Goal: Use online tool/utility: Use online tool/utility

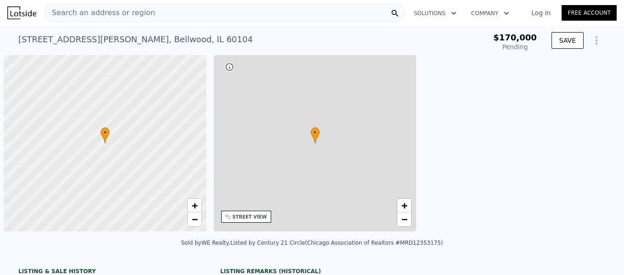
scroll to position [0, 4]
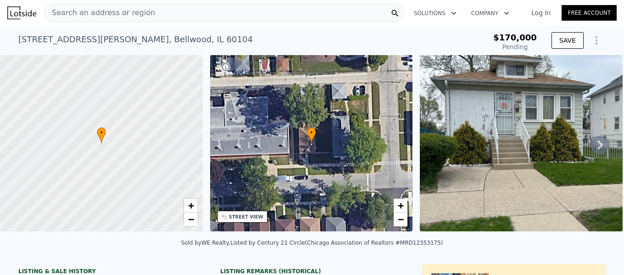
type input "-$ 182,682"
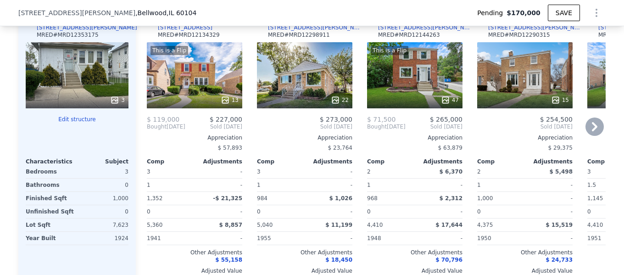
scroll to position [1005, 0]
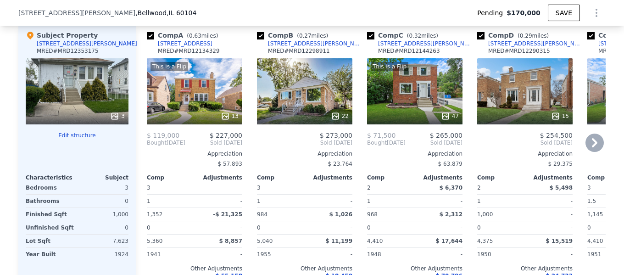
click at [591, 146] on icon at bounding box center [594, 142] width 6 height 9
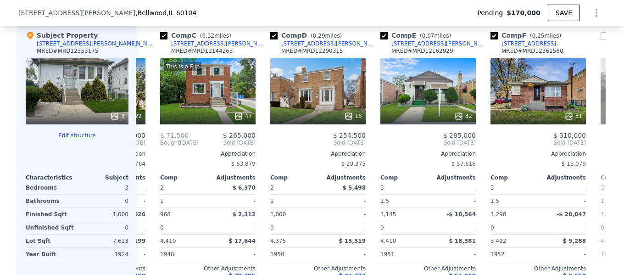
scroll to position [0, 220]
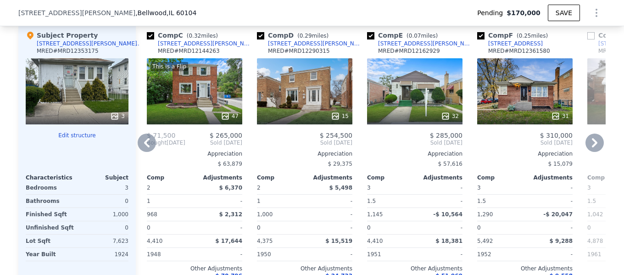
click at [395, 95] on div "32" at bounding box center [414, 91] width 95 height 66
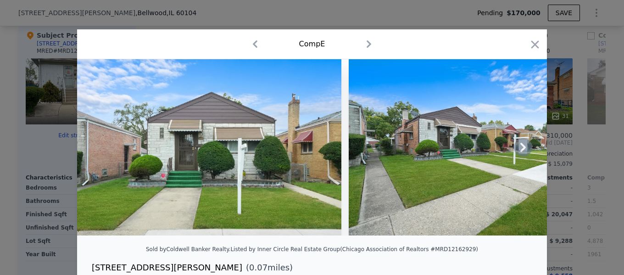
click at [520, 148] on icon at bounding box center [522, 147] width 18 height 18
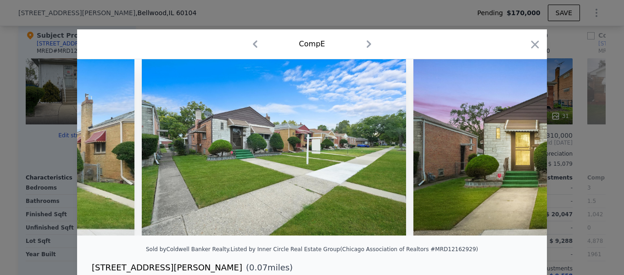
scroll to position [0, 220]
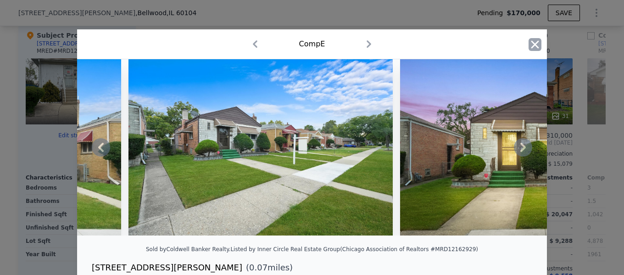
click at [530, 46] on icon "button" at bounding box center [534, 44] width 13 height 13
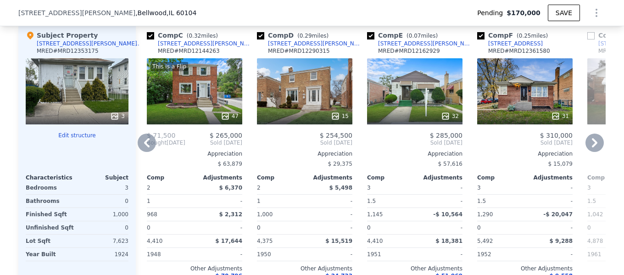
scroll to position [1051, 0]
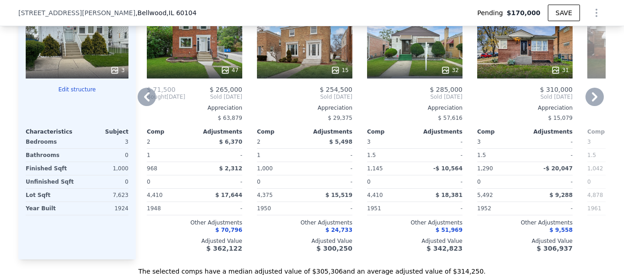
click at [591, 99] on icon at bounding box center [594, 96] width 6 height 9
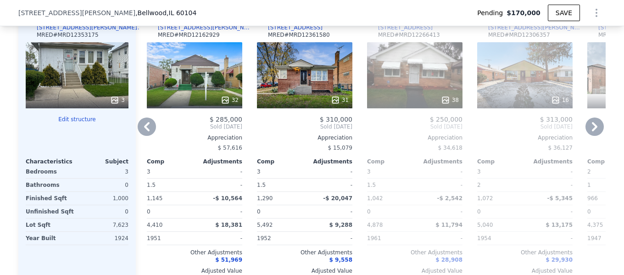
scroll to position [1005, 0]
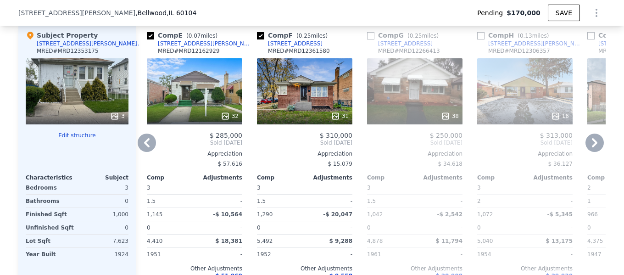
click at [587, 146] on icon at bounding box center [594, 142] width 18 height 18
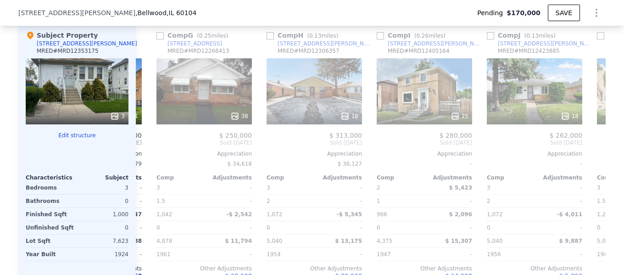
scroll to position [0, 660]
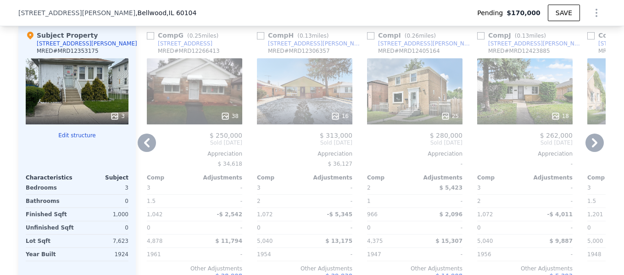
click at [592, 147] on icon at bounding box center [594, 142] width 6 height 9
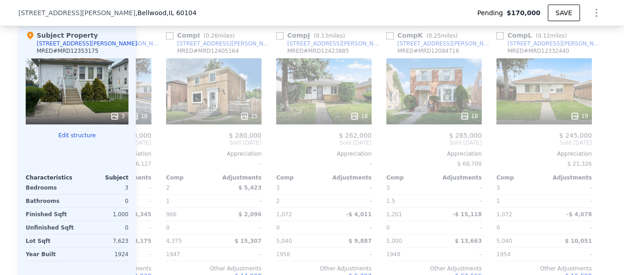
click at [602, 150] on div at bounding box center [609, 164] width 15 height 282
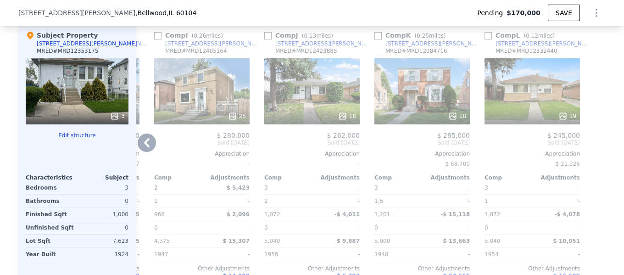
click at [144, 147] on icon at bounding box center [147, 142] width 6 height 9
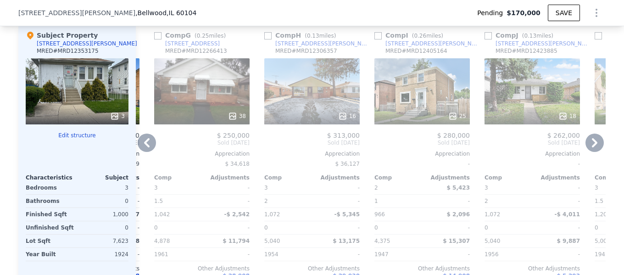
click at [144, 147] on icon at bounding box center [147, 142] width 6 height 9
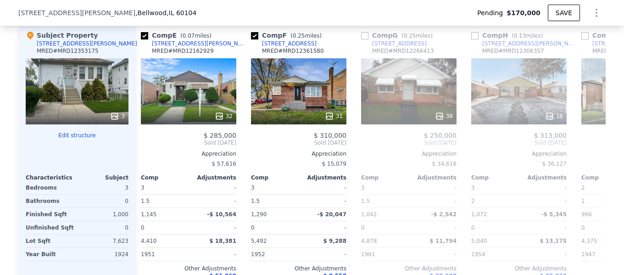
scroll to position [0, 433]
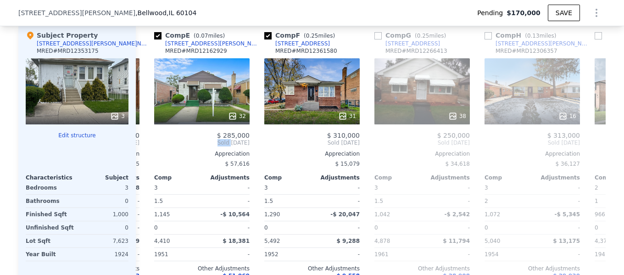
click at [143, 149] on div "Comp A ( 0.63 miles) [STREET_ADDRESS] MRED # MRD12134329 This is a Flip 13 $ 11…" at bounding box center [370, 164] width 469 height 282
click at [139, 150] on icon at bounding box center [147, 142] width 18 height 18
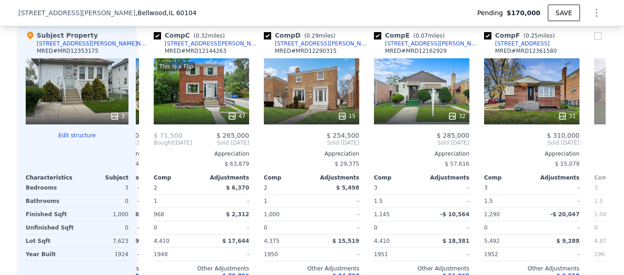
scroll to position [0, 213]
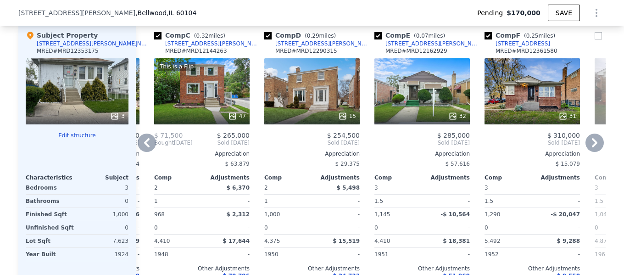
click at [139, 150] on icon at bounding box center [147, 142] width 18 height 18
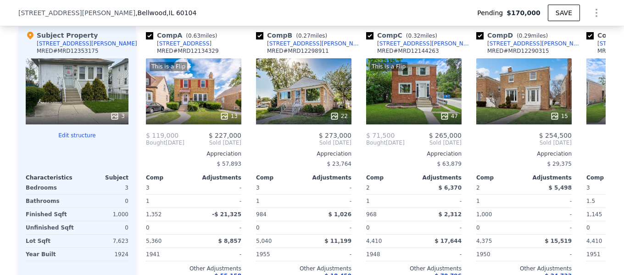
scroll to position [0, 0]
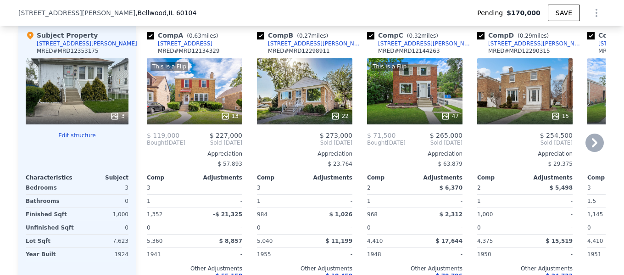
click at [143, 150] on div "Comp A ( 0.63 miles) [STREET_ADDRESS] MRED # MRD12134329 This is a Flip 13 $ 11…" at bounding box center [194, 164] width 103 height 282
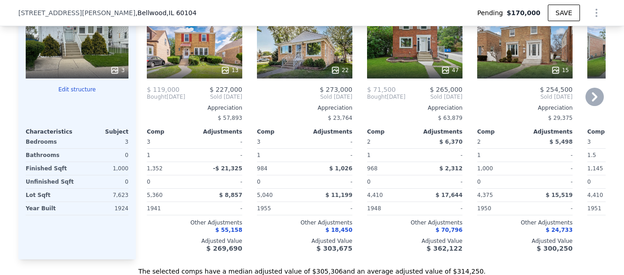
click at [592, 105] on icon at bounding box center [594, 97] width 18 height 18
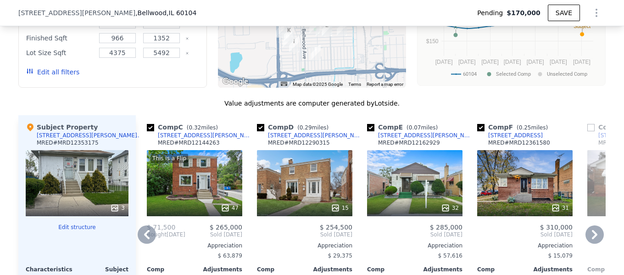
scroll to position [960, 0]
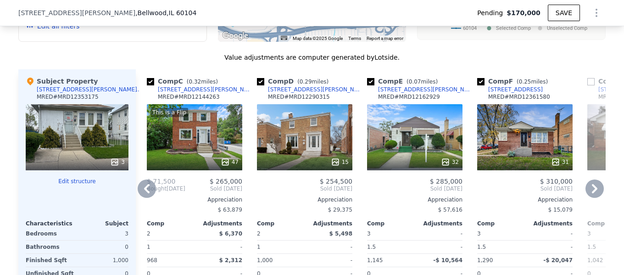
type input "$ 311,000"
type input "$ 110,747"
